Goal: Task Accomplishment & Management: Use online tool/utility

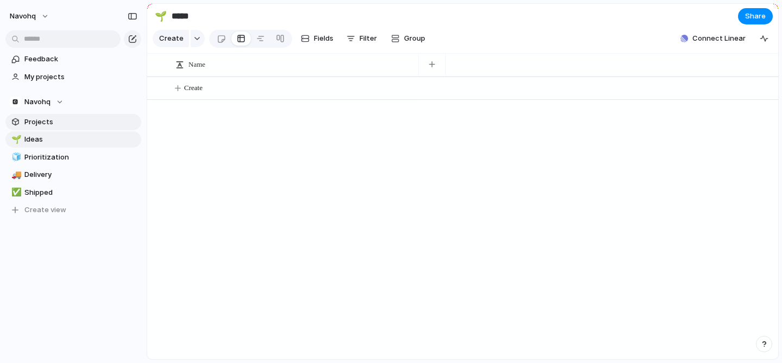
click at [75, 125] on span "Projects" at bounding box center [80, 122] width 113 height 11
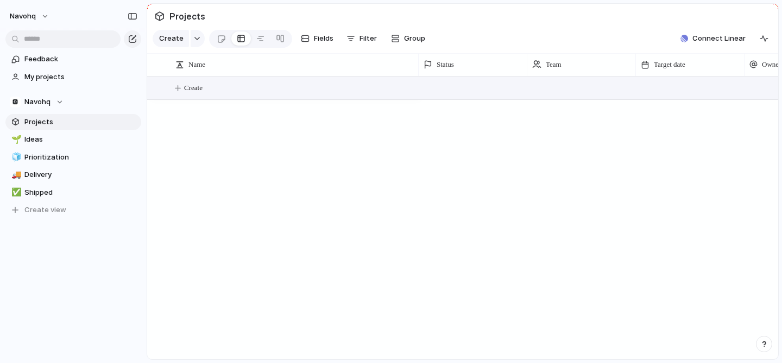
click at [263, 90] on button "Create" at bounding box center [476, 88] width 637 height 22
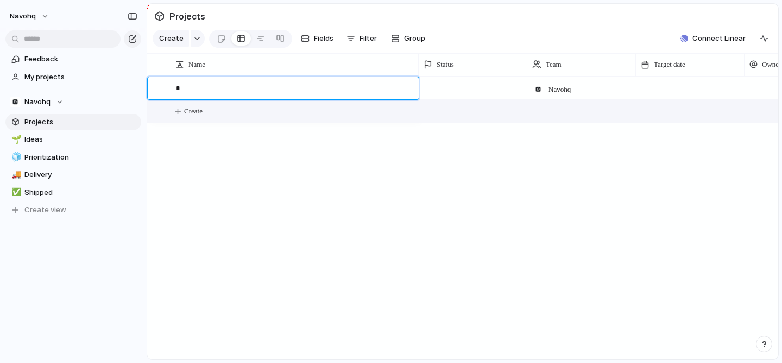
type textarea "**"
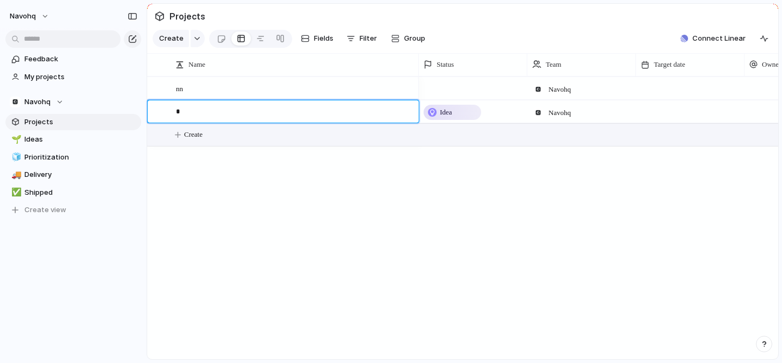
type textarea "**"
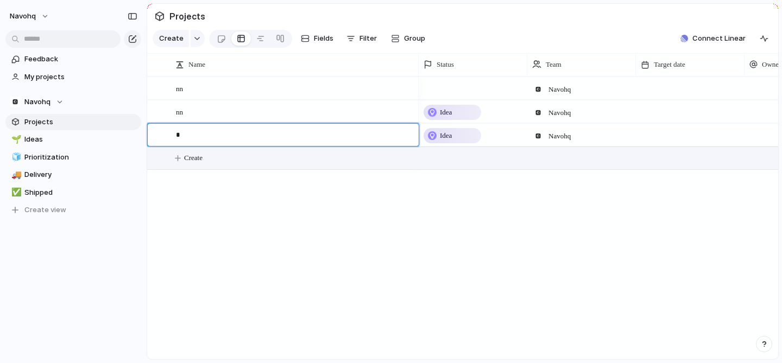
type textarea "**"
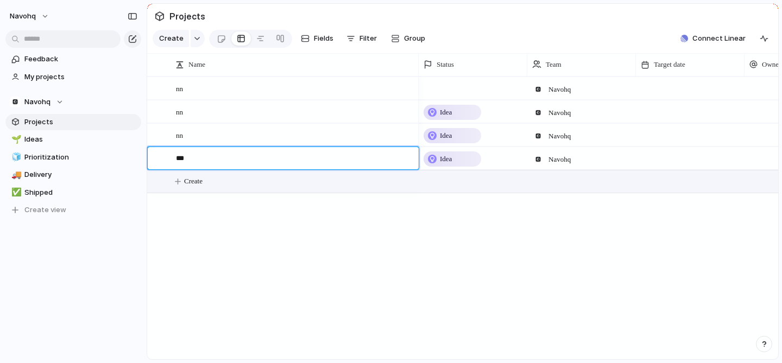
type textarea "****"
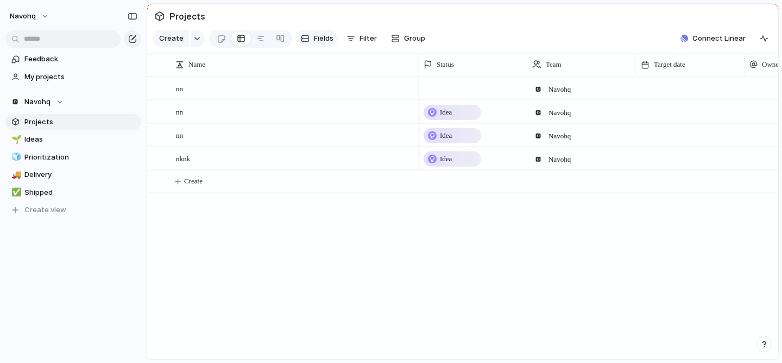
click at [326, 47] on div "Create Fields Filter Group Zoom Collapse" at bounding box center [292, 39] width 278 height 22
click at [319, 42] on span "Fields" at bounding box center [324, 38] width 20 height 11
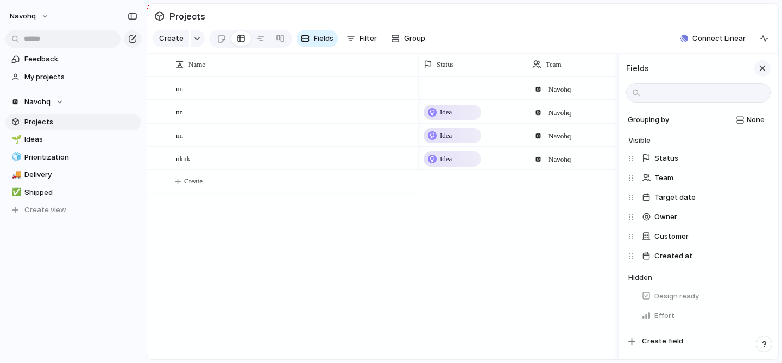
click at [759, 67] on div "button" at bounding box center [762, 68] width 12 height 12
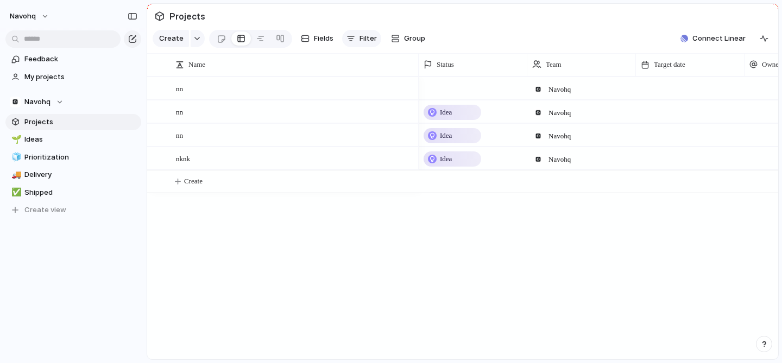
click at [364, 39] on span "Filter" at bounding box center [367, 38] width 17 height 11
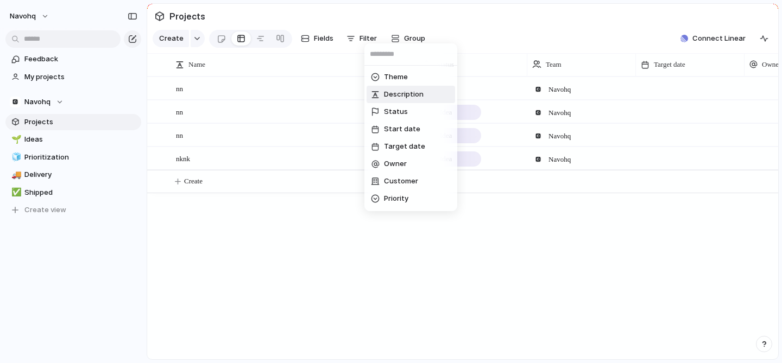
click at [467, 8] on div "Theme Description Status Start date Target date Owner Customer Priority Impact …" at bounding box center [391, 181] width 782 height 363
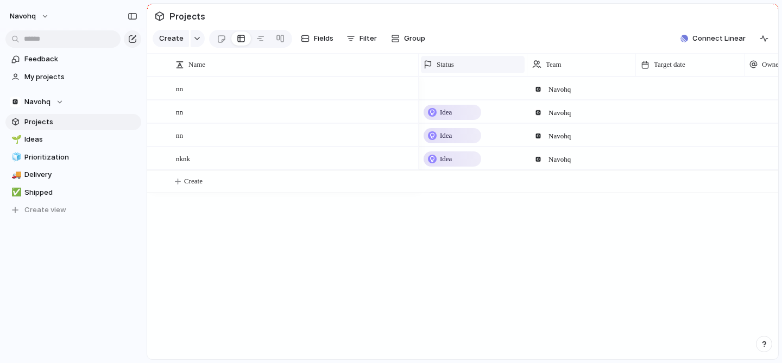
click at [468, 66] on div "Status" at bounding box center [472, 64] width 98 height 11
click at [468, 66] on div "Modify Hide Sort ascending Sort descending" at bounding box center [391, 181] width 782 height 363
click at [468, 67] on div "Status" at bounding box center [472, 64] width 98 height 11
click at [466, 68] on div "Modify Hide Sort ascending Sort descending" at bounding box center [391, 181] width 782 height 363
click at [466, 66] on div "Status" at bounding box center [472, 64] width 98 height 11
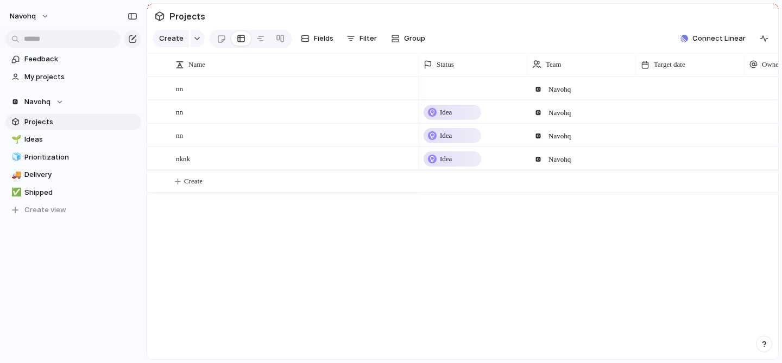
click at [474, 44] on div "Modify Hide Sort ascending Sort descending" at bounding box center [391, 181] width 782 height 363
click at [362, 41] on span "Filter" at bounding box center [367, 38] width 17 height 11
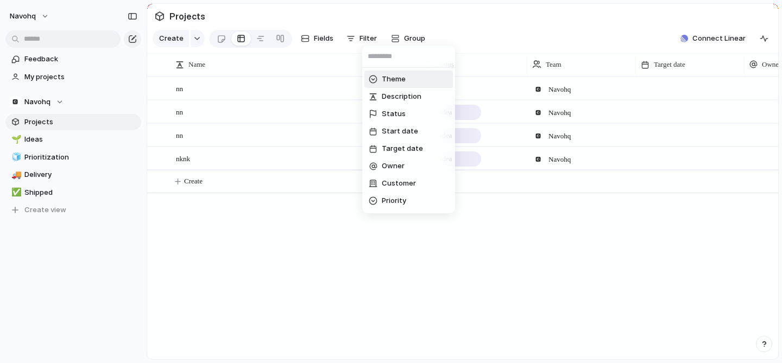
click at [390, 84] on span "Theme" at bounding box center [394, 79] width 24 height 11
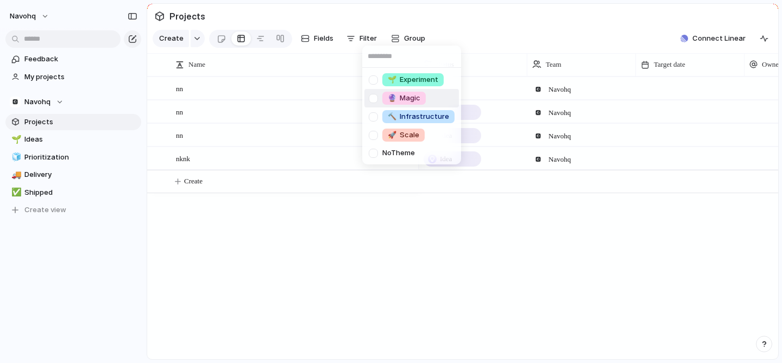
click at [372, 99] on div at bounding box center [373, 98] width 19 height 19
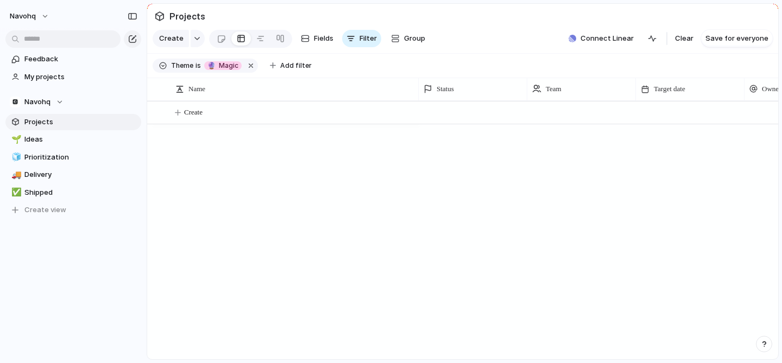
click at [485, 53] on div "🌱 Experiment 🔮 Magic 🔨 Infrastructure 🚀 Scale No Theme" at bounding box center [391, 181] width 782 height 363
click at [223, 67] on span "🔮 Magic" at bounding box center [222, 66] width 31 height 10
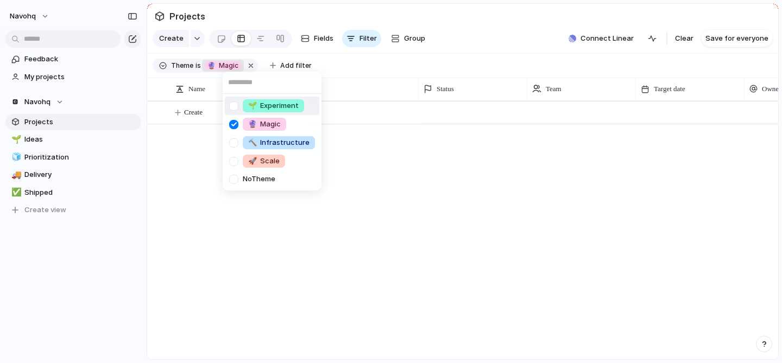
click at [234, 104] on div at bounding box center [233, 106] width 19 height 19
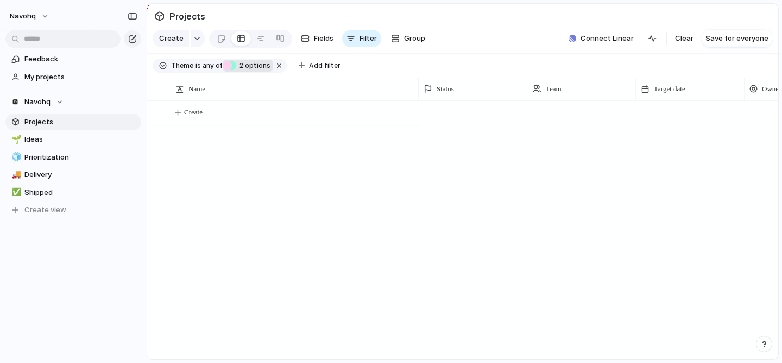
click at [206, 64] on div "🌱 Experiment 🔮 Magic 🔨 Infrastructure 🚀 Scale No Theme" at bounding box center [391, 181] width 782 height 363
click at [208, 67] on span "any of" at bounding box center [211, 66] width 21 height 10
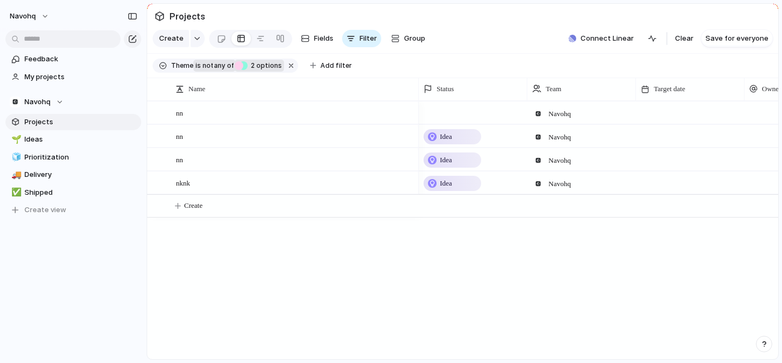
click at [208, 67] on span "not" at bounding box center [207, 66] width 12 height 10
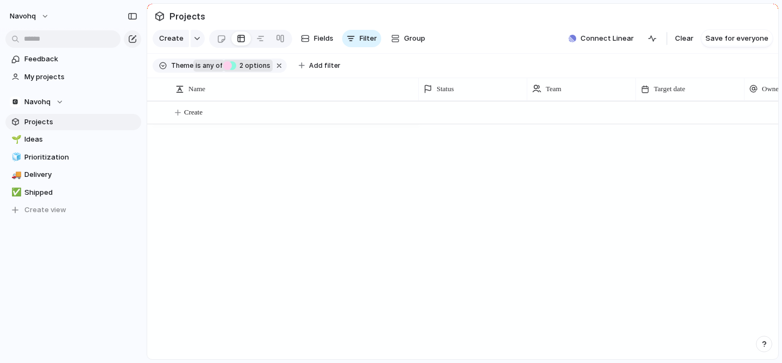
click at [208, 67] on span "any of" at bounding box center [211, 66] width 21 height 10
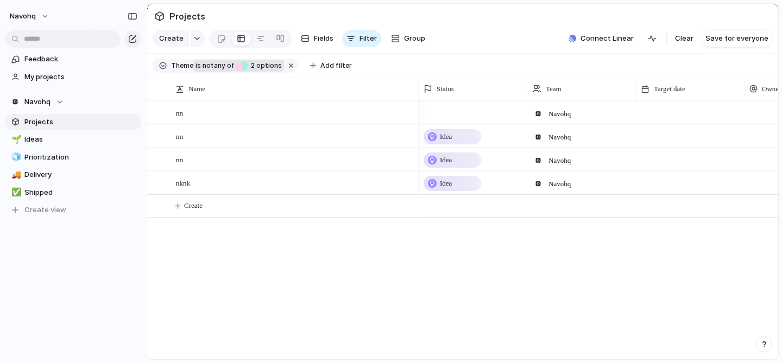
click at [208, 67] on span "not" at bounding box center [207, 66] width 12 height 10
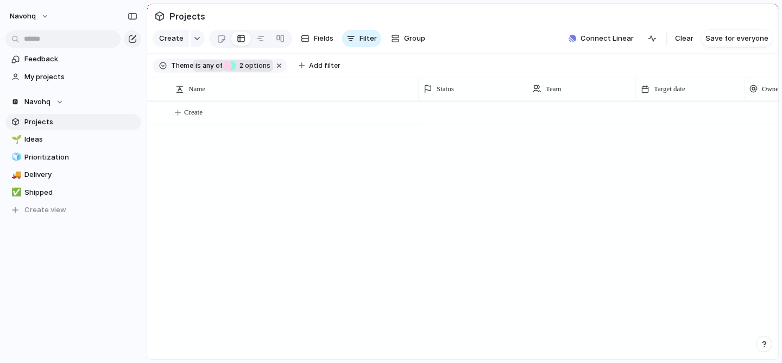
click at [208, 67] on span "any of" at bounding box center [211, 66] width 21 height 10
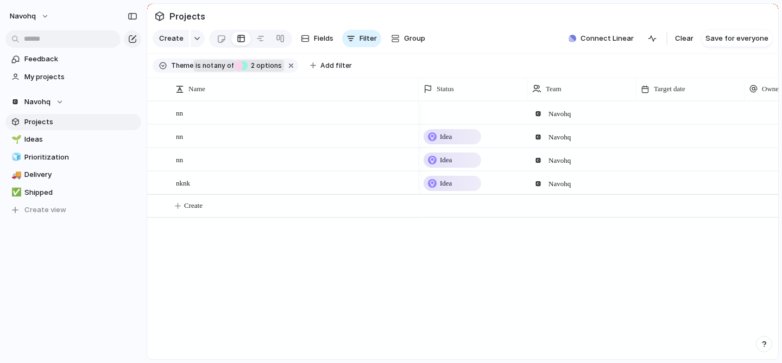
click at [208, 67] on span "not" at bounding box center [207, 66] width 12 height 10
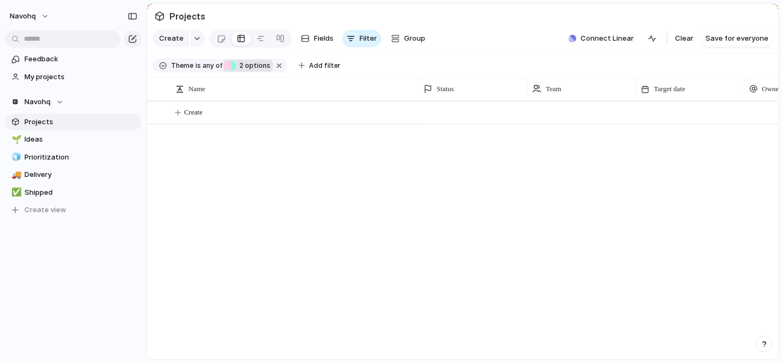
click at [236, 66] on span "2" at bounding box center [240, 65] width 9 height 8
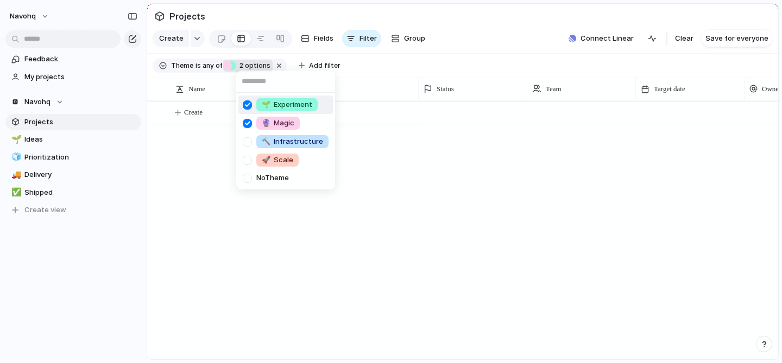
click at [236, 66] on div "🌱 Experiment 🔮 Magic 🔨 Infrastructure 🚀 Scale No Theme" at bounding box center [391, 181] width 782 height 363
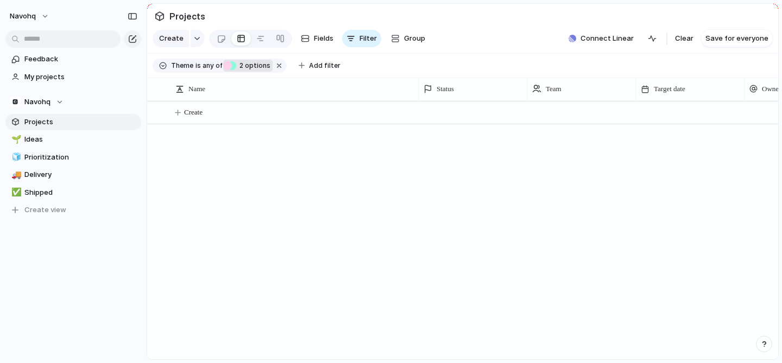
click at [268, 63] on button "🔮 Magic 🌱 Experiment 2 options" at bounding box center [247, 66] width 49 height 12
click at [254, 66] on div "🌱 Experiment 🔮 Magic 🔨 Infrastructure 🚀 Scale No Theme" at bounding box center [391, 181] width 782 height 363
